Goal: Navigation & Orientation: Go to known website

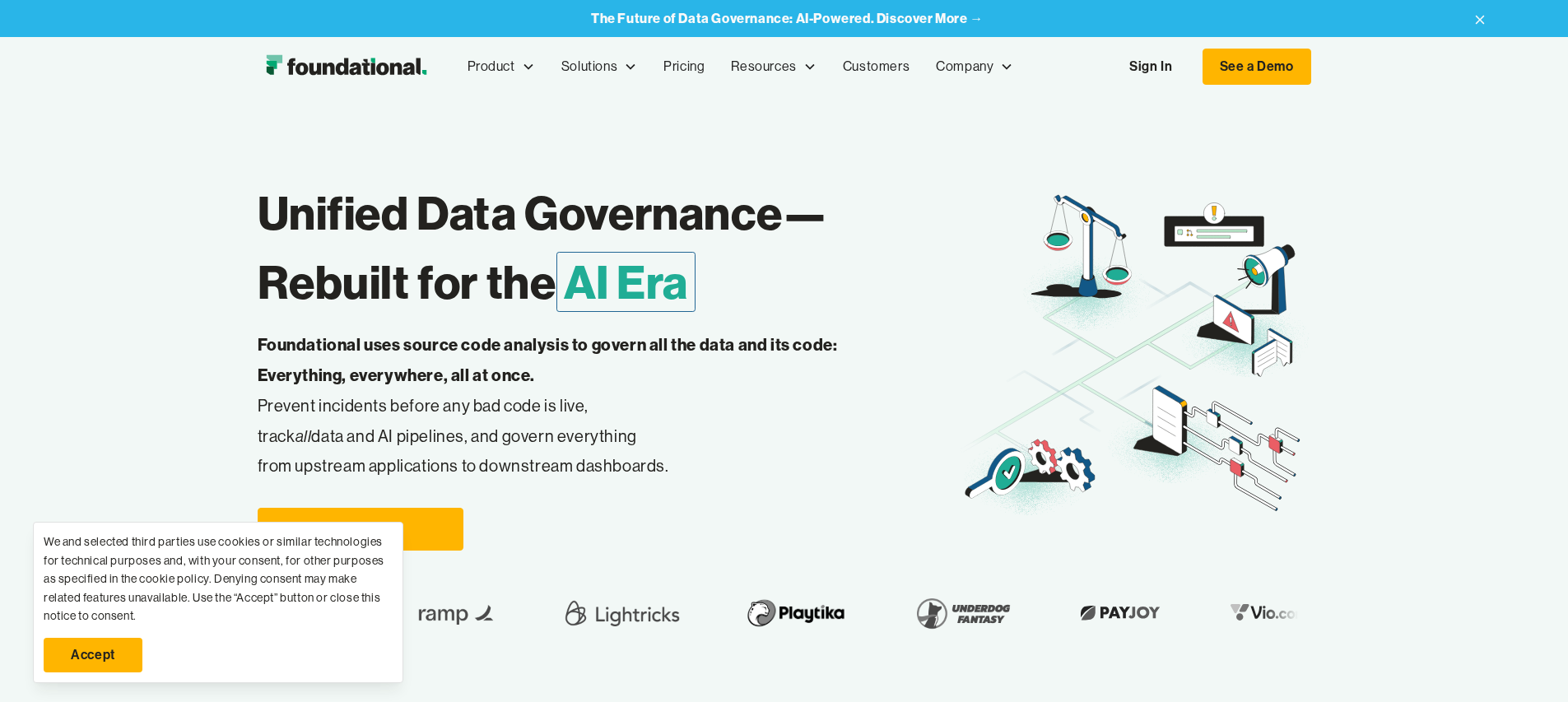
click at [1189, 67] on link "Sign In" at bounding box center [1150, 66] width 76 height 35
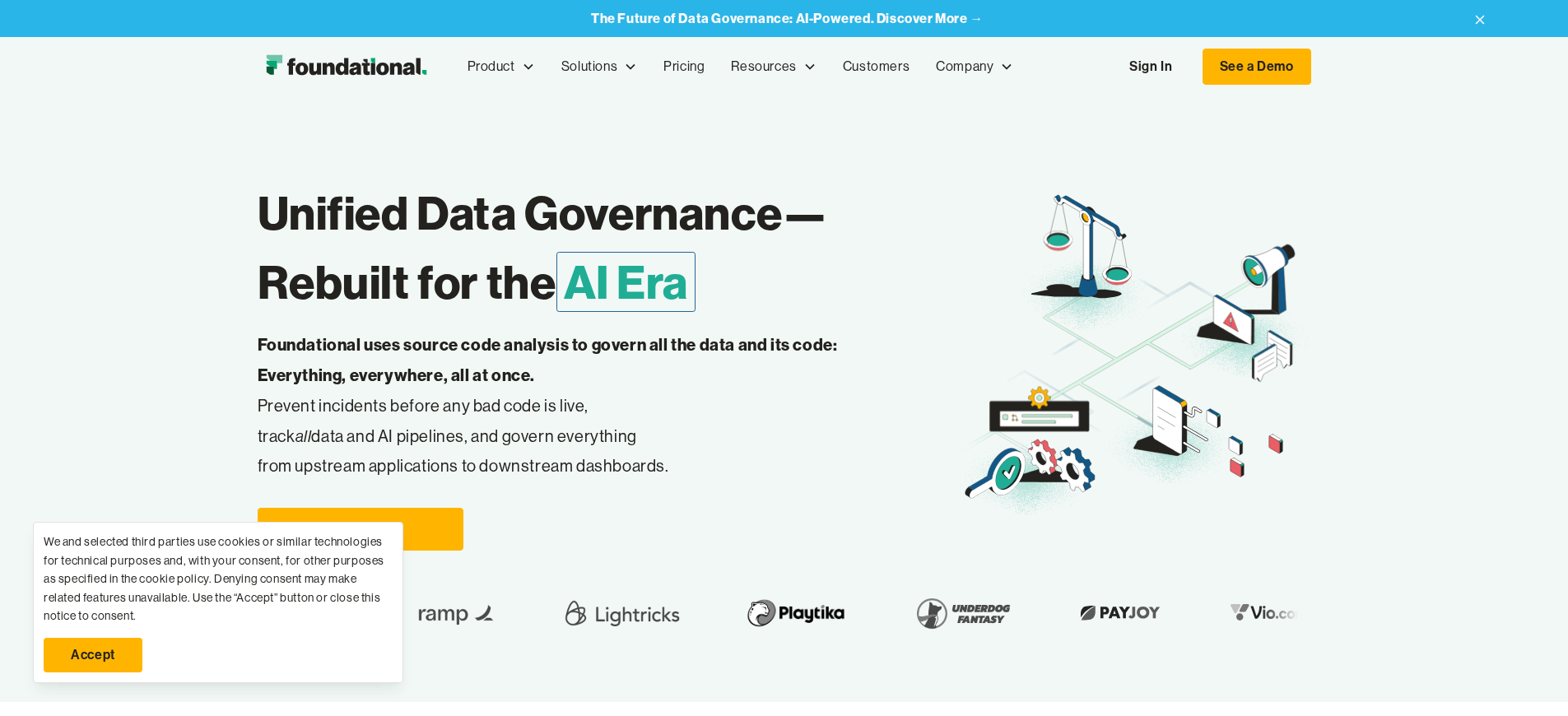
click at [93, 655] on link "Accept" at bounding box center [93, 655] width 99 height 35
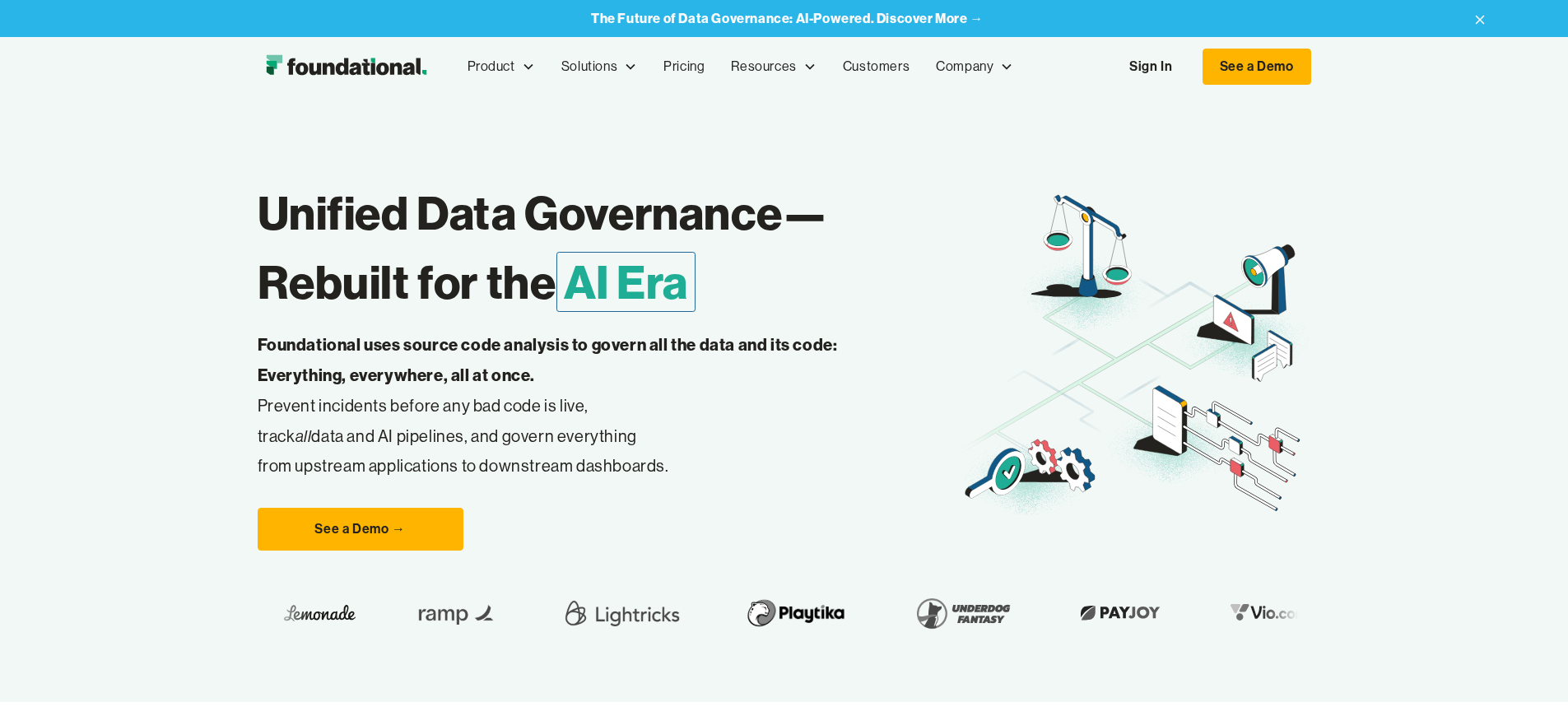
click at [1189, 67] on link "Sign In" at bounding box center [1150, 66] width 76 height 35
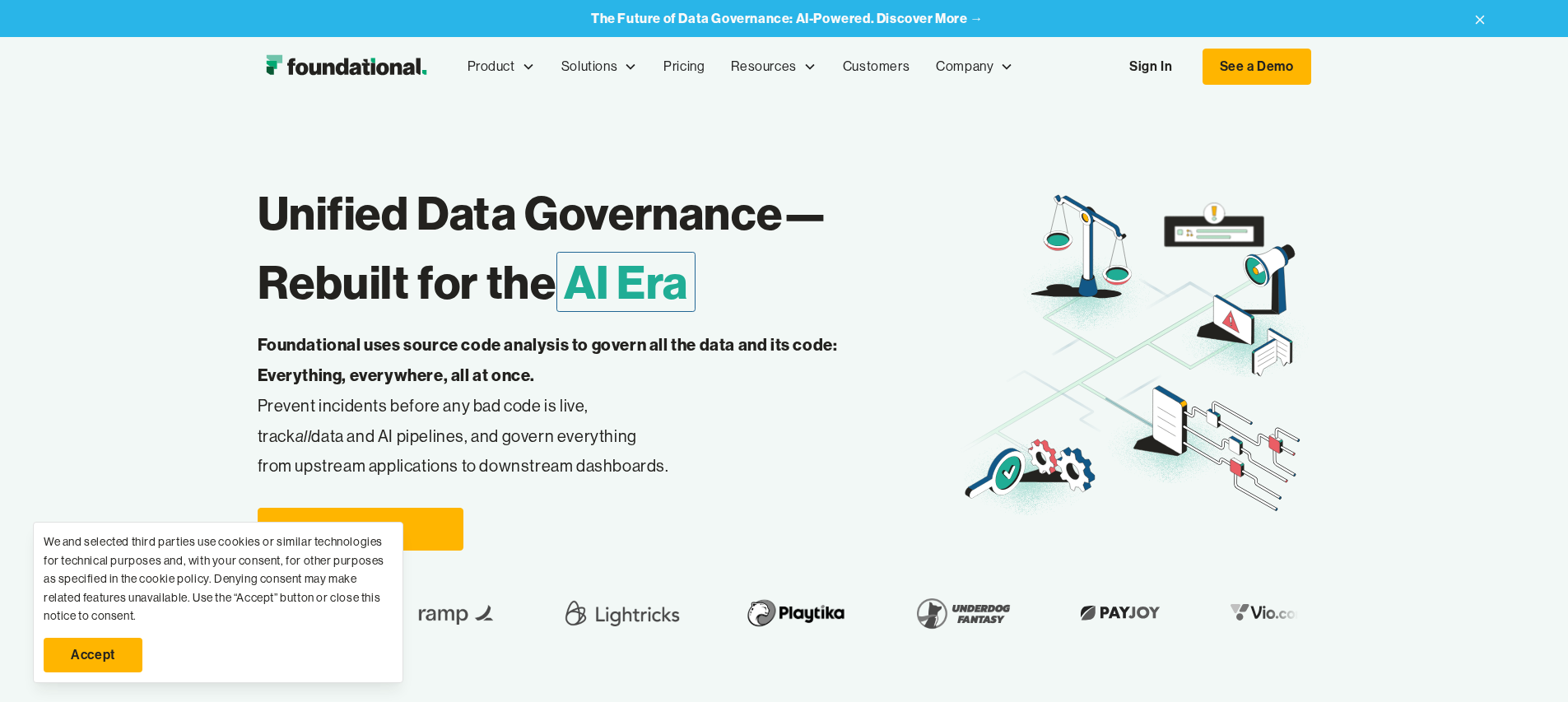
click at [93, 655] on link "Accept" at bounding box center [93, 655] width 99 height 35
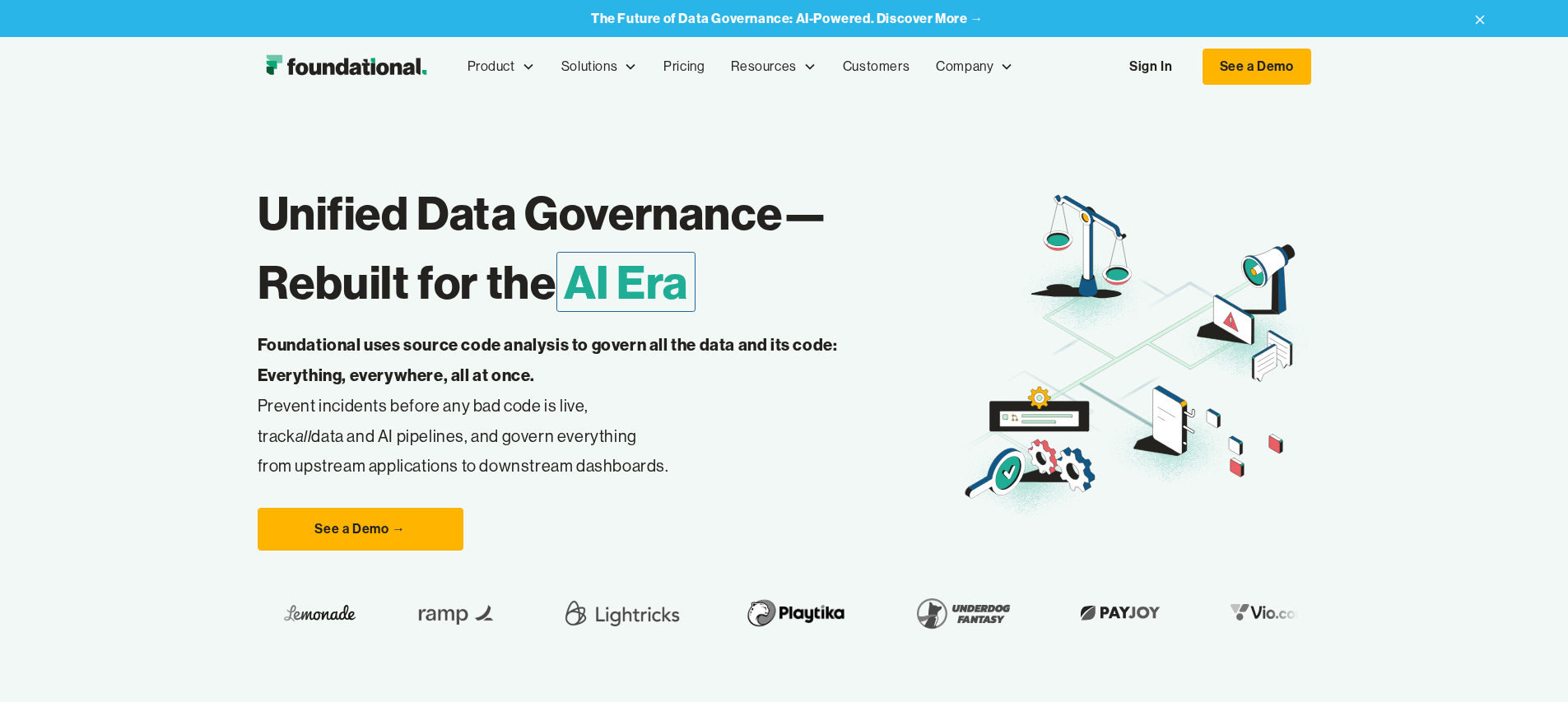
click at [1189, 67] on link "Sign In" at bounding box center [1150, 66] width 76 height 35
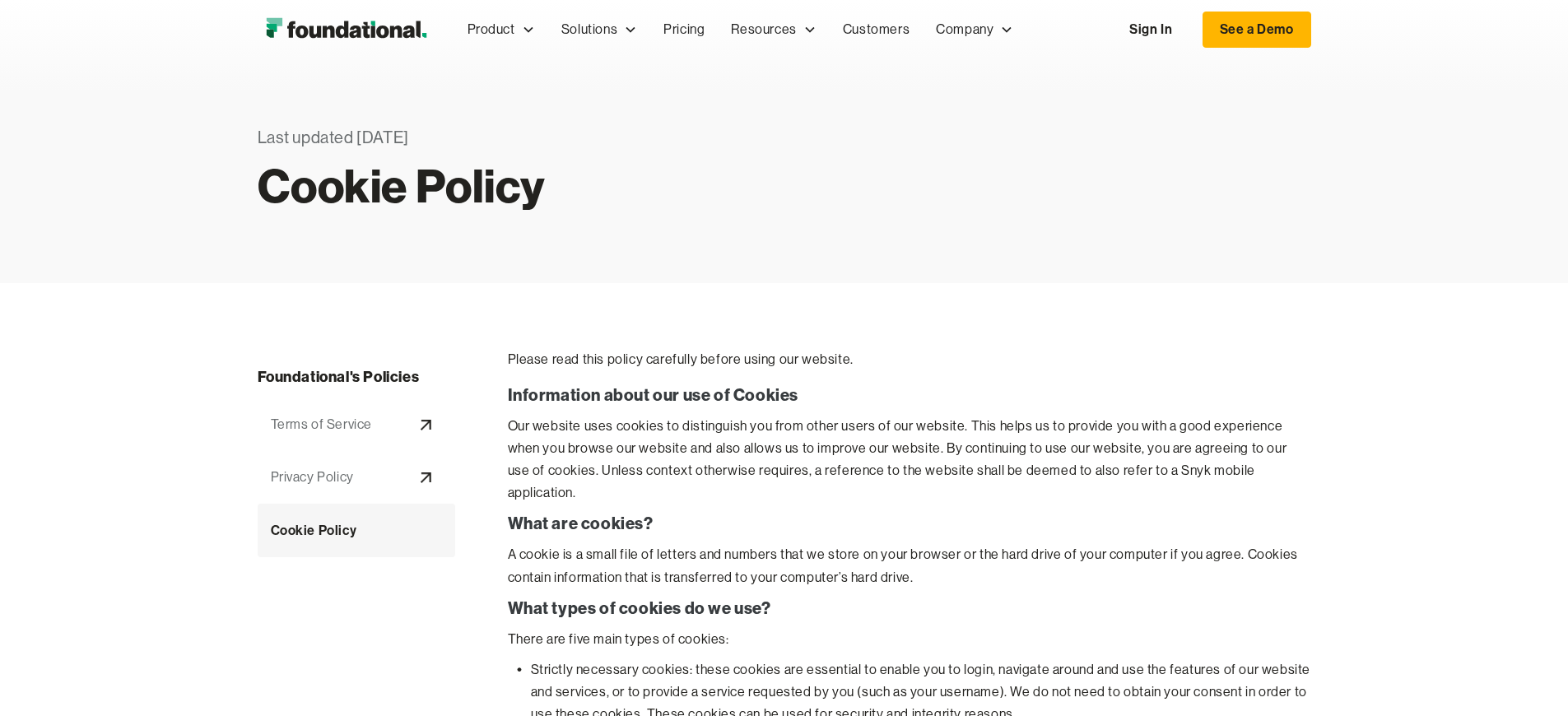
click at [1189, 30] on link "Sign In" at bounding box center [1150, 30] width 76 height 35
